Goal: Find contact information: Find contact information

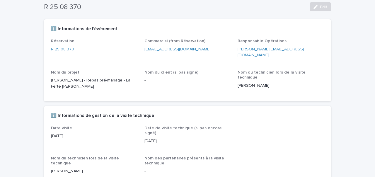
scroll to position [41, 0]
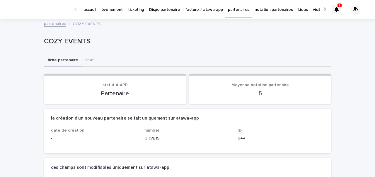
click at [60, 21] on link "partenaires" at bounding box center [55, 23] width 22 height 7
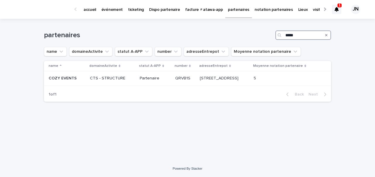
click at [303, 38] on input "****" at bounding box center [304, 35] width 56 height 9
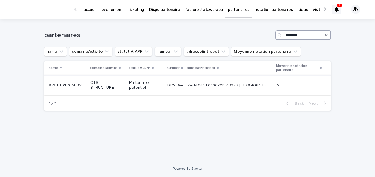
type input "********"
click at [141, 84] on p "Partenaire potentiel" at bounding box center [145, 85] width 33 height 10
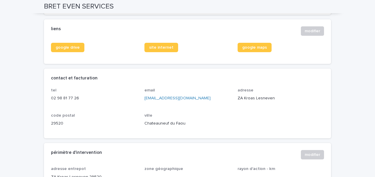
scroll to position [251, 0]
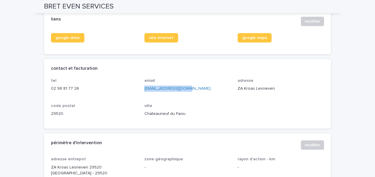
drag, startPoint x: 193, startPoint y: 89, endPoint x: 144, endPoint y: 88, distance: 48.7
click at [144, 88] on div "tel [PHONE_NUMBER] email [EMAIL_ADDRESS][DOMAIN_NAME] adresse ZA Kroas Lesneven…" at bounding box center [187, 99] width 273 height 43
copy link "[EMAIL_ADDRESS][DOMAIN_NAME]"
click at [65, 27] on div "liens modifier" at bounding box center [187, 21] width 287 height 23
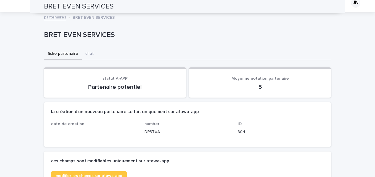
scroll to position [0, 0]
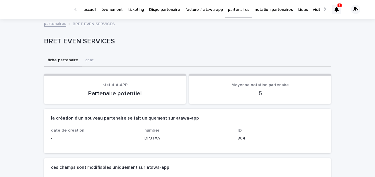
click at [55, 26] on link "partenaires" at bounding box center [55, 23] width 22 height 7
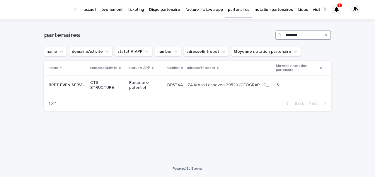
drag, startPoint x: 309, startPoint y: 34, endPoint x: 270, endPoint y: 33, distance: 39.9
click at [270, 33] on div "partenaires ********" at bounding box center [187, 35] width 287 height 9
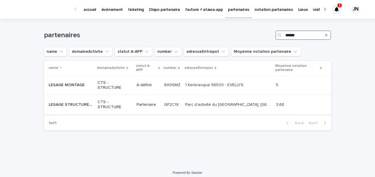
type input "******"
click at [198, 104] on p "Parc d'activité du [GEOGRAPHIC_DATA], [GEOGRAPHIC_DATA][PERSON_NAME] 35460 [GEO…" at bounding box center [228, 104] width 87 height 6
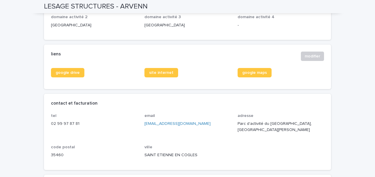
scroll to position [253, 0]
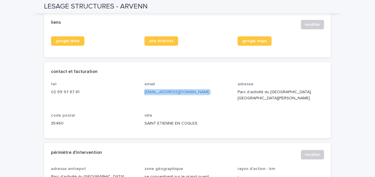
drag, startPoint x: 195, startPoint y: 85, endPoint x: 145, endPoint y: 86, distance: 50.8
click at [145, 89] on p "[EMAIL_ADDRESS][DOMAIN_NAME]" at bounding box center [188, 92] width 87 height 6
copy link "[EMAIL_ADDRESS][DOMAIN_NAME]"
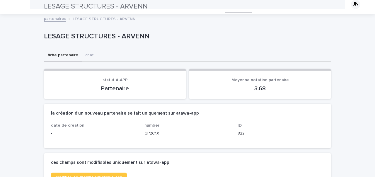
scroll to position [0, 0]
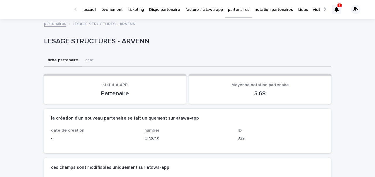
click at [57, 27] on div "partenaires LESAGE STRUCTURES - ARVENN" at bounding box center [187, 24] width 293 height 8
click at [57, 22] on link "partenaires" at bounding box center [55, 23] width 22 height 7
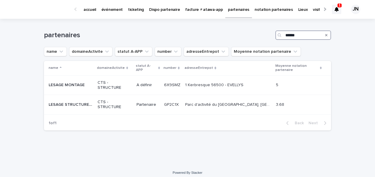
click at [306, 31] on input "******" at bounding box center [304, 35] width 56 height 9
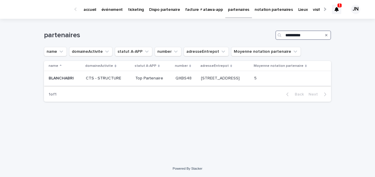
type input "**********"
click at [230, 84] on td "[STREET_ADDRESS]-des-Noyers [STREET_ADDRESS]" at bounding box center [225, 78] width 53 height 15
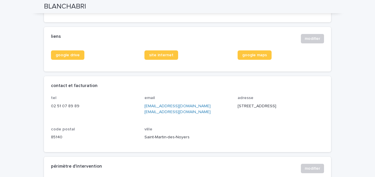
scroll to position [233, 0]
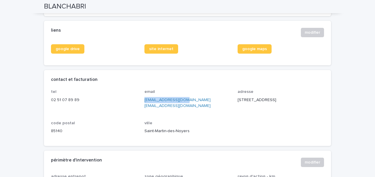
drag, startPoint x: 142, startPoint y: 105, endPoint x: 181, endPoint y: 106, distance: 38.7
click at [181, 106] on div "tel [PHONE_NUMBER] email [EMAIL_ADDRESS][DOMAIN_NAME] [EMAIL_ADDRESS][DOMAIN_NA…" at bounding box center [187, 114] width 273 height 50
copy link "[EMAIL_ADDRESS][DOMAIN_NAME]"
drag, startPoint x: 232, startPoint y: 106, endPoint x: 189, endPoint y: 105, distance: 42.2
click at [189, 105] on div "tel [PHONE_NUMBER] email [EMAIL_ADDRESS][DOMAIN_NAME] [EMAIL_ADDRESS][DOMAIN_NA…" at bounding box center [187, 114] width 273 height 50
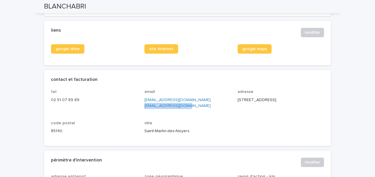
copy link "[EMAIL_ADDRESS][DOMAIN_NAME]"
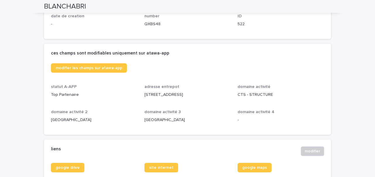
scroll to position [0, 0]
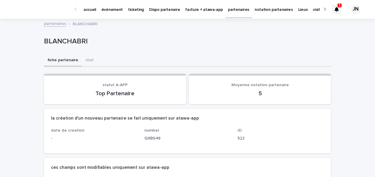
click at [62, 21] on link "partenaires" at bounding box center [55, 23] width 22 height 7
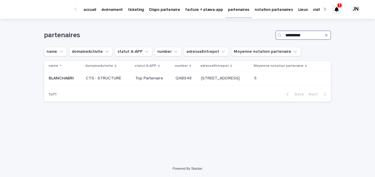
drag, startPoint x: 313, startPoint y: 35, endPoint x: 261, endPoint y: 29, distance: 52.3
click at [261, 29] on div "**********" at bounding box center [187, 33] width 287 height 28
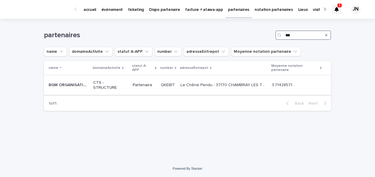
type input "***"
click at [107, 81] on div "CTS - STRUCTURE" at bounding box center [110, 85] width 35 height 15
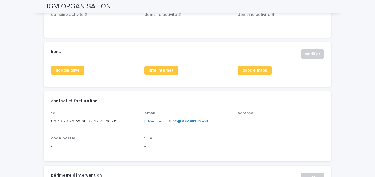
scroll to position [238, 0]
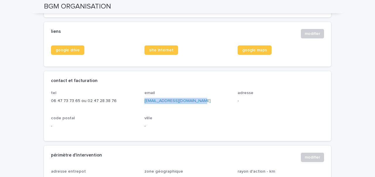
drag, startPoint x: 196, startPoint y: 101, endPoint x: 145, endPoint y: 102, distance: 50.8
click at [145, 102] on p "[EMAIL_ADDRESS][DOMAIN_NAME]" at bounding box center [188, 101] width 87 height 6
copy link "[EMAIL_ADDRESS][DOMAIN_NAME]"
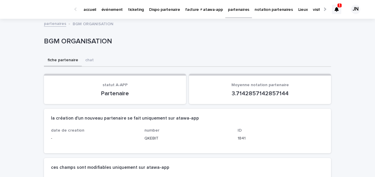
click at [56, 25] on link "partenaires" at bounding box center [55, 23] width 22 height 7
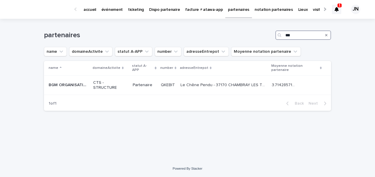
drag, startPoint x: 304, startPoint y: 35, endPoint x: 272, endPoint y: 34, distance: 31.7
click at [272, 34] on div "partenaires ***" at bounding box center [187, 35] width 287 height 9
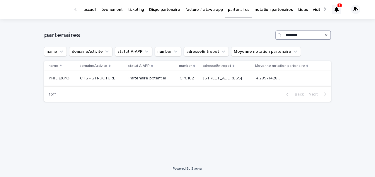
type input "********"
click at [180, 82] on div "GP61U2 GP61U2" at bounding box center [189, 79] width 19 height 10
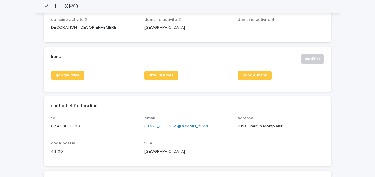
scroll to position [241, 0]
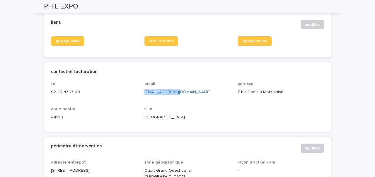
drag, startPoint x: 176, startPoint y: 91, endPoint x: 144, endPoint y: 90, distance: 31.7
click at [145, 90] on p "[EMAIL_ADDRESS][DOMAIN_NAME]" at bounding box center [188, 92] width 87 height 6
copy link "[EMAIL_ADDRESS][DOMAIN_NAME]"
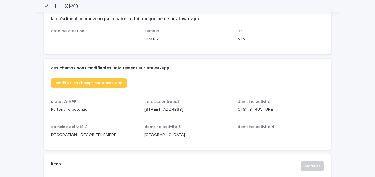
scroll to position [0, 0]
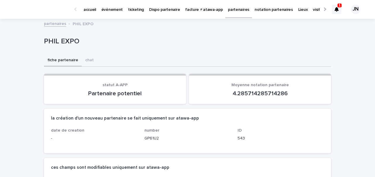
click at [53, 25] on link "partenaires" at bounding box center [55, 23] width 22 height 7
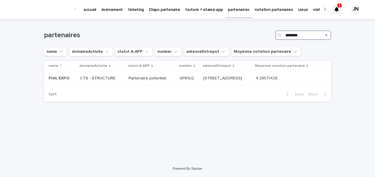
click at [308, 36] on input "********" at bounding box center [304, 35] width 56 height 9
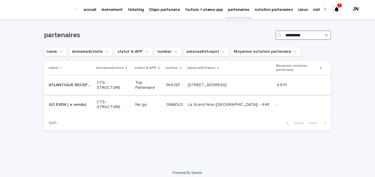
type input "**********"
click at [115, 81] on p "CTS - STRUCTURE" at bounding box center [114, 85] width 34 height 10
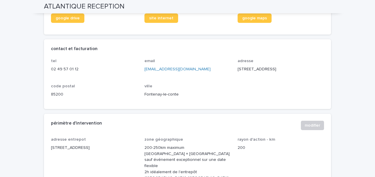
scroll to position [265, 0]
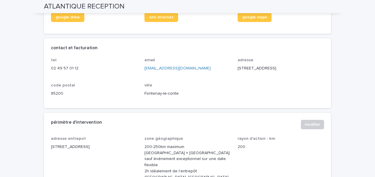
drag, startPoint x: 207, startPoint y: 74, endPoint x: 143, endPoint y: 75, distance: 63.1
click at [143, 75] on div "tel [PHONE_NUMBER] email [EMAIL_ADDRESS][DOMAIN_NAME] adresse [STREET_ADDRESS]" at bounding box center [187, 79] width 273 height 43
copy link "[EMAIL_ADDRESS][DOMAIN_NAME]"
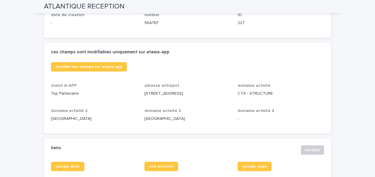
scroll to position [0, 0]
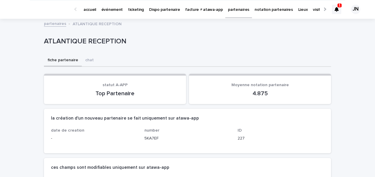
click at [57, 23] on link "partenaires" at bounding box center [55, 23] width 22 height 7
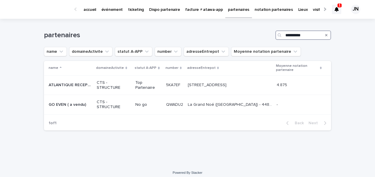
drag, startPoint x: 307, startPoint y: 37, endPoint x: 268, endPoint y: 34, distance: 39.1
click at [268, 34] on div "**********" at bounding box center [187, 35] width 287 height 9
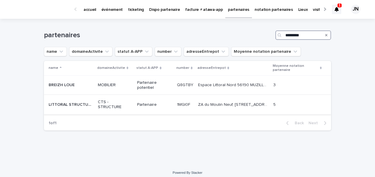
type input "********"
click at [111, 97] on td "CTS - STRUCTURE" at bounding box center [116, 105] width 40 height 20
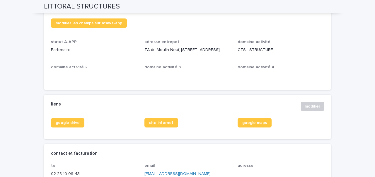
scroll to position [231, 0]
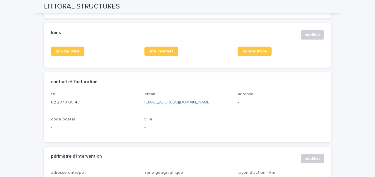
drag, startPoint x: 200, startPoint y: 107, endPoint x: 144, endPoint y: 106, distance: 56.3
click at [144, 106] on div "tel [PHONE_NUMBER] email [EMAIL_ADDRESS][DOMAIN_NAME] adresse - code postal - v…" at bounding box center [187, 113] width 273 height 43
copy link "[EMAIL_ADDRESS][DOMAIN_NAME]"
